Goal: Task Accomplishment & Management: Use online tool/utility

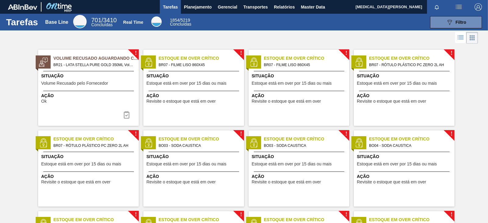
click at [24, 33] on div at bounding box center [244, 38] width 488 height 15
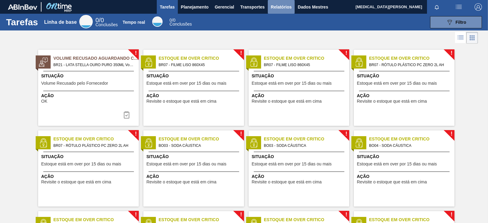
click at [281, 10] on font "Relatórios" at bounding box center [281, 6] width 21 height 7
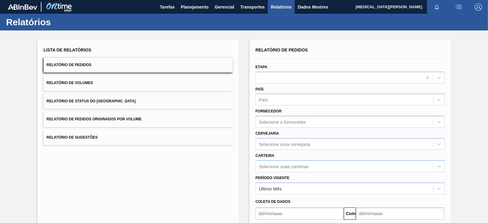
click at [287, 172] on div "Período Vigente Último Mês" at bounding box center [350, 183] width 194 height 22
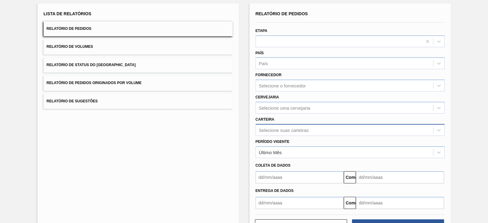
click at [291, 136] on div "Selecione suas carteiras" at bounding box center [350, 130] width 189 height 12
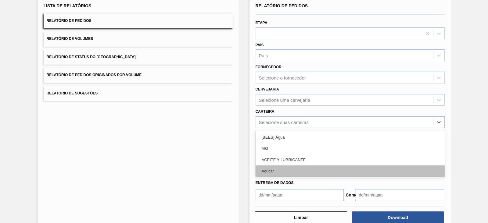
scroll to position [44, 0]
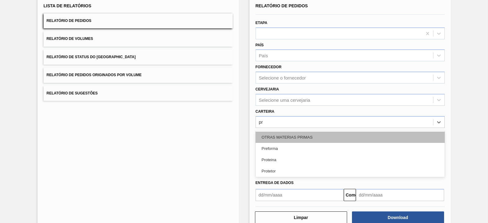
type input "pre"
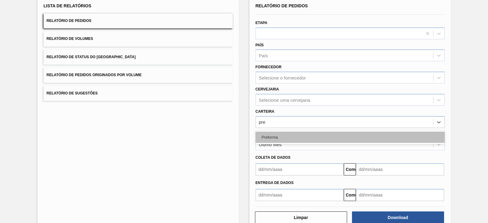
click at [292, 132] on div "Preforma" at bounding box center [350, 137] width 189 height 11
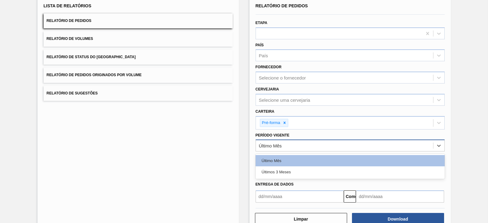
click at [291, 146] on div "Último Mês" at bounding box center [344, 146] width 177 height 9
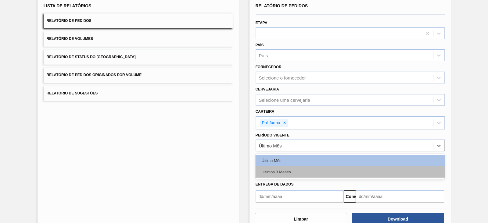
click at [275, 170] on div "Últimos 3 Meses" at bounding box center [350, 172] width 189 height 11
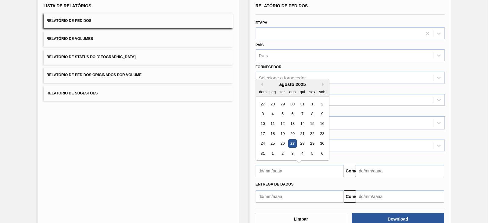
click at [275, 170] on input "text" at bounding box center [300, 171] width 88 height 12
click at [258, 87] on div "dom segmento ter qua aqui sexo sab" at bounding box center [292, 92] width 73 height 10
click at [257, 84] on div "agosto de 2025" at bounding box center [292, 84] width 73 height 5
click at [261, 82] on button "[PERSON_NAME]" at bounding box center [261, 84] width 4 height 4
click at [285, 103] on div "1" at bounding box center [282, 104] width 8 height 8
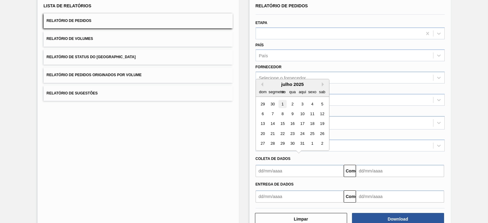
type input "[DATE]"
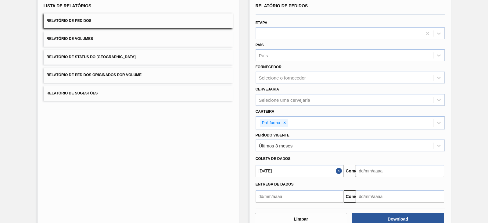
click at [382, 166] on input "text" at bounding box center [400, 171] width 88 height 12
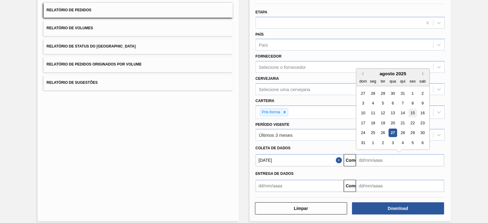
scroll to position [60, 0]
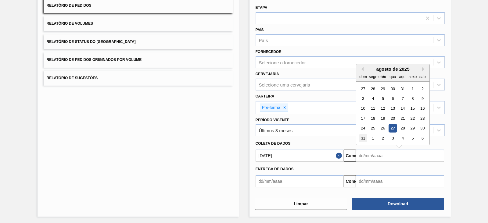
click at [364, 136] on font "31" at bounding box center [363, 138] width 4 height 5
type input "[DATE]"
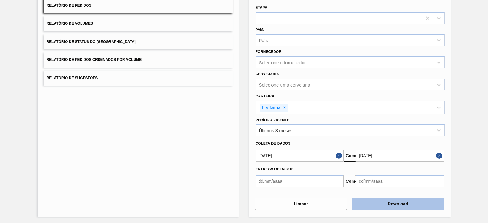
click at [395, 204] on font "Download" at bounding box center [398, 204] width 20 height 5
